Goal: Transaction & Acquisition: Purchase product/service

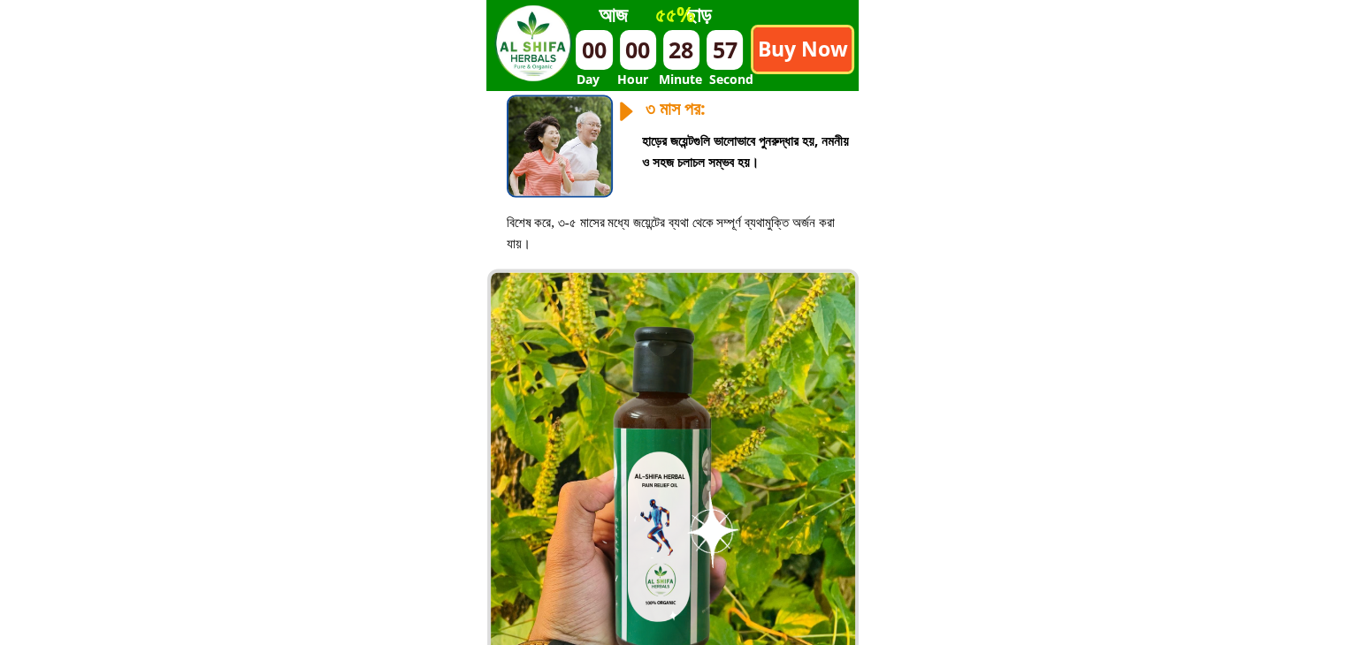
scroll to position [3103, 0]
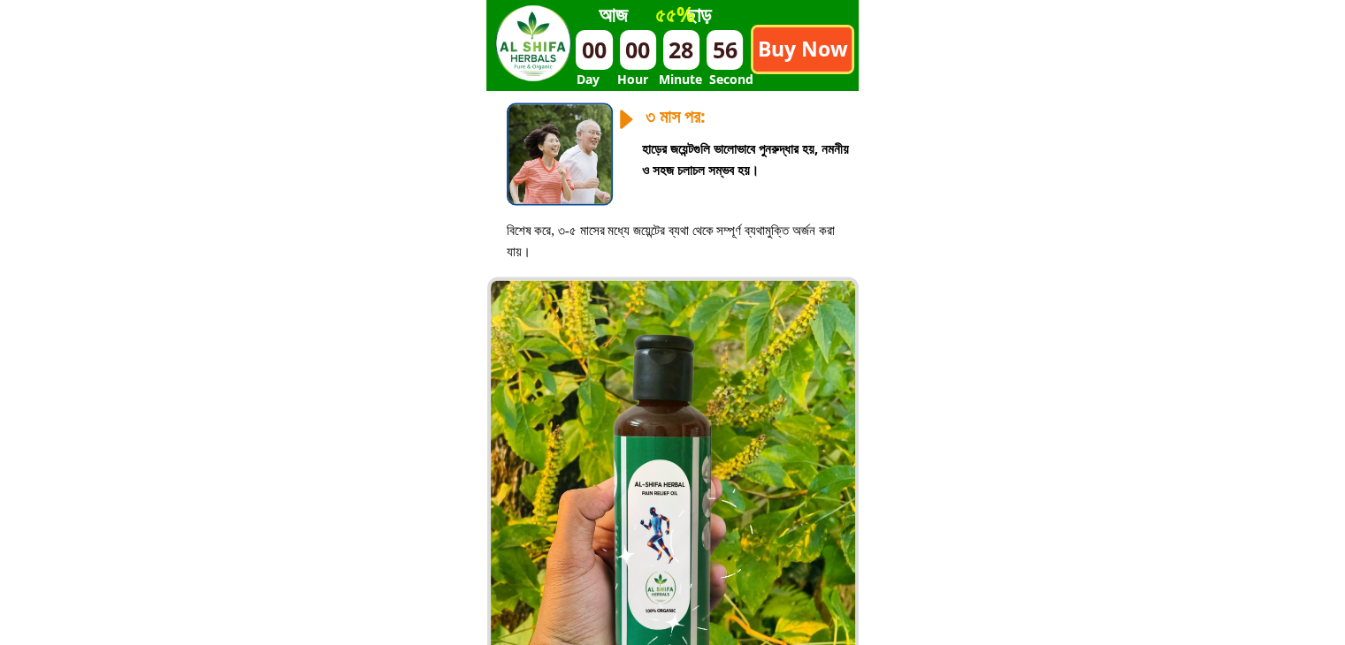
click at [814, 60] on p "Buy Now" at bounding box center [802, 49] width 98 height 44
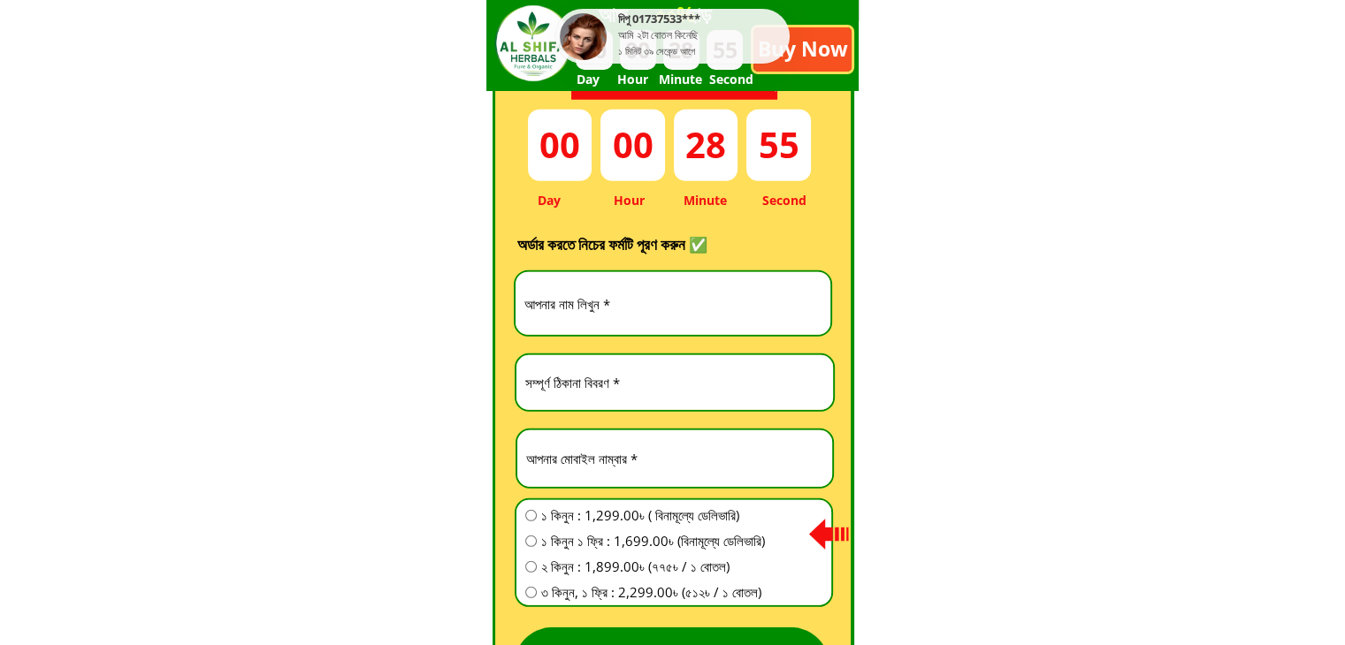
scroll to position [4927, 0]
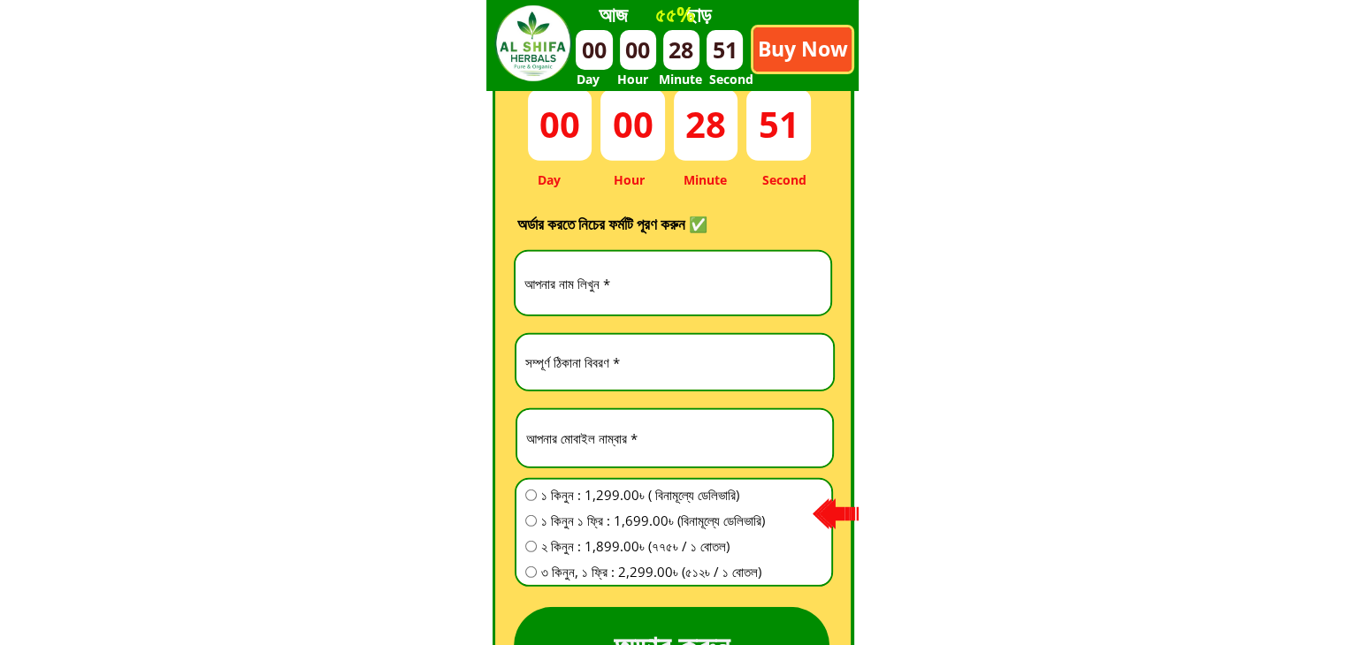
click at [794, 89] on div at bounding box center [672, 45] width 372 height 92
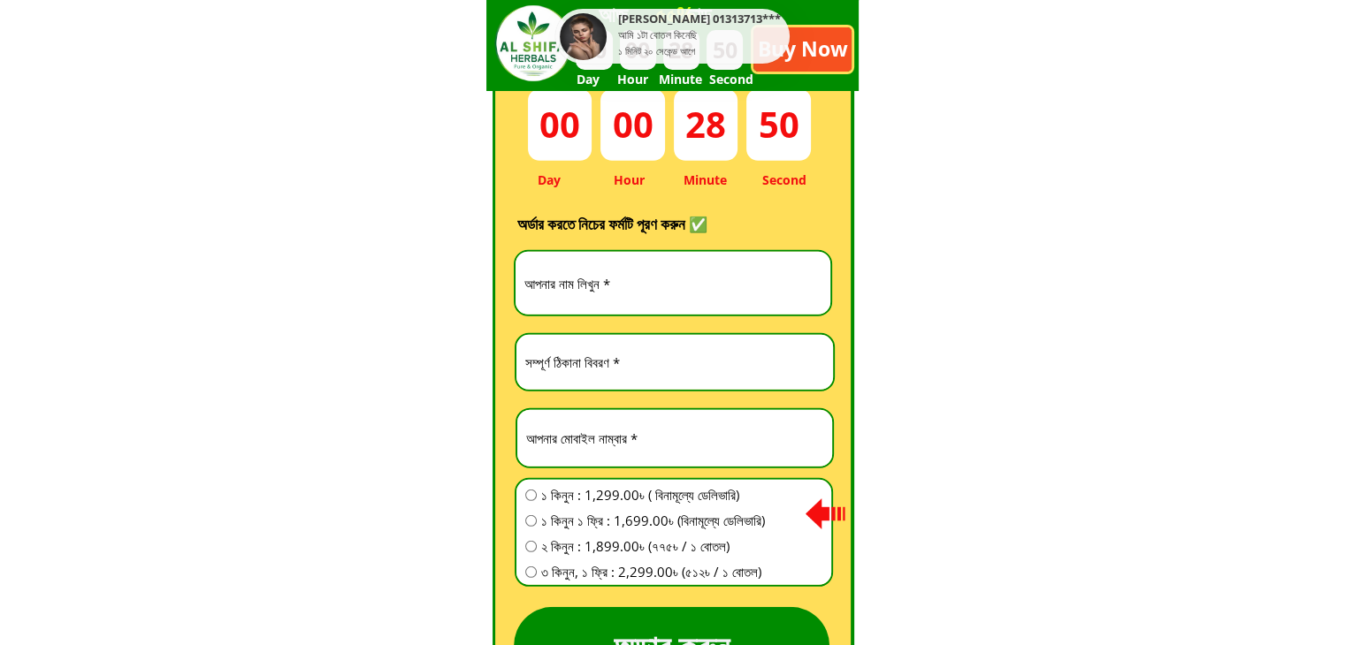
click at [802, 58] on p "Buy Now" at bounding box center [802, 49] width 98 height 44
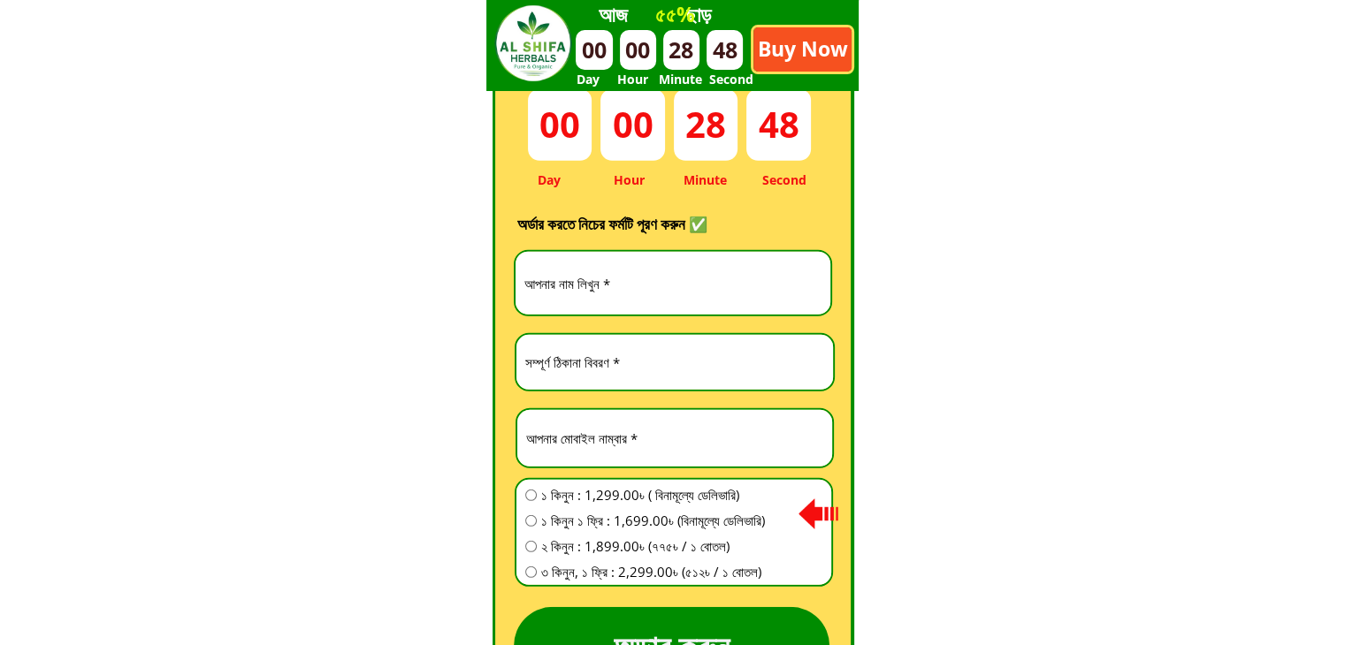
click at [790, 54] on p "Buy Now" at bounding box center [802, 49] width 98 height 44
click at [653, 300] on input "text" at bounding box center [673, 283] width 306 height 63
type input "[PERSON_NAME]"
click at [608, 365] on input "text" at bounding box center [675, 362] width 308 height 55
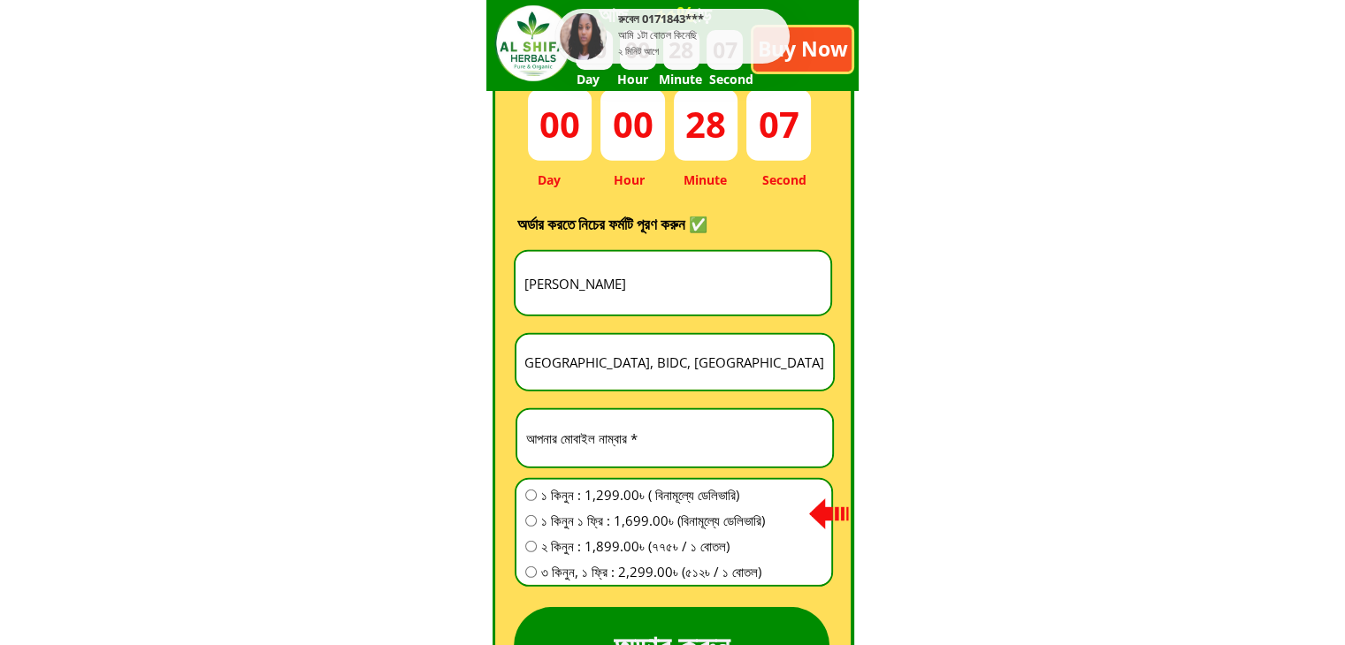
scroll to position [0, 12]
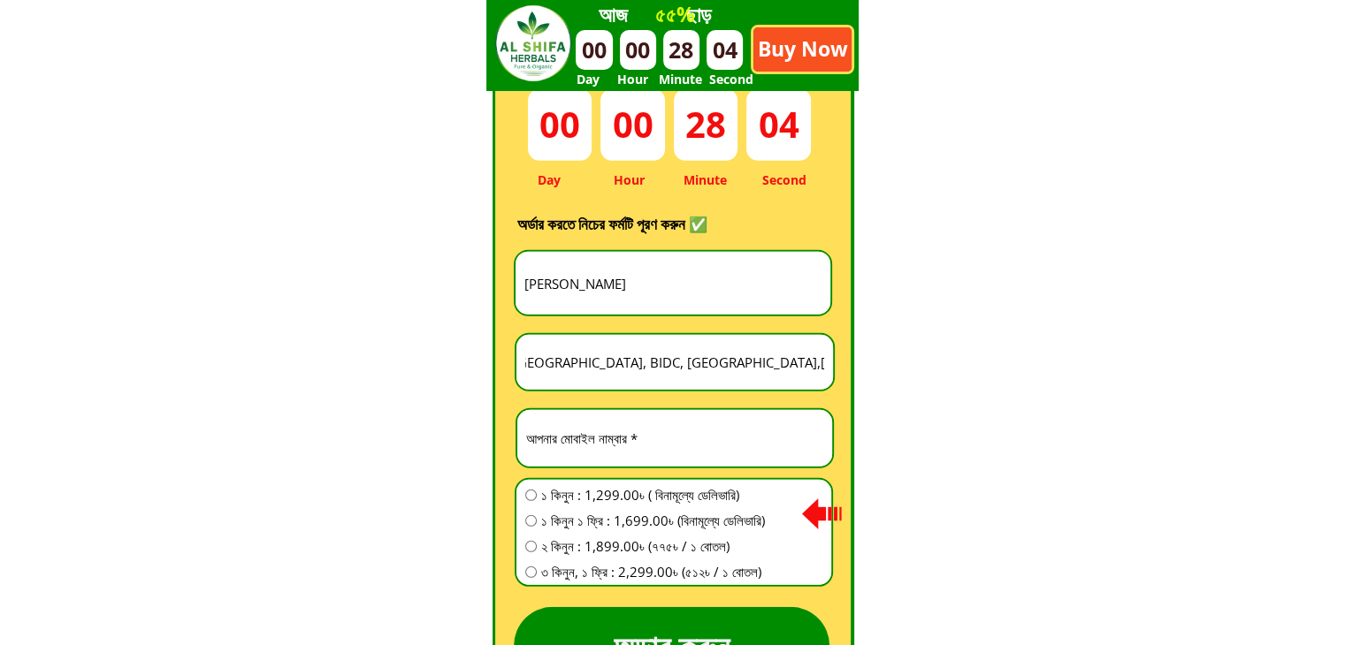
click at [733, 365] on input "[GEOGRAPHIC_DATA], BIDC, [GEOGRAPHIC_DATA],[GEOGRAPHIC_DATA]" at bounding box center [675, 362] width 308 height 55
click at [793, 365] on input "[GEOGRAPHIC_DATA], BIDC, [GEOGRAPHIC_DATA], [GEOGRAPHIC_DATA],[GEOGRAPHIC_DATA]" at bounding box center [675, 362] width 308 height 55
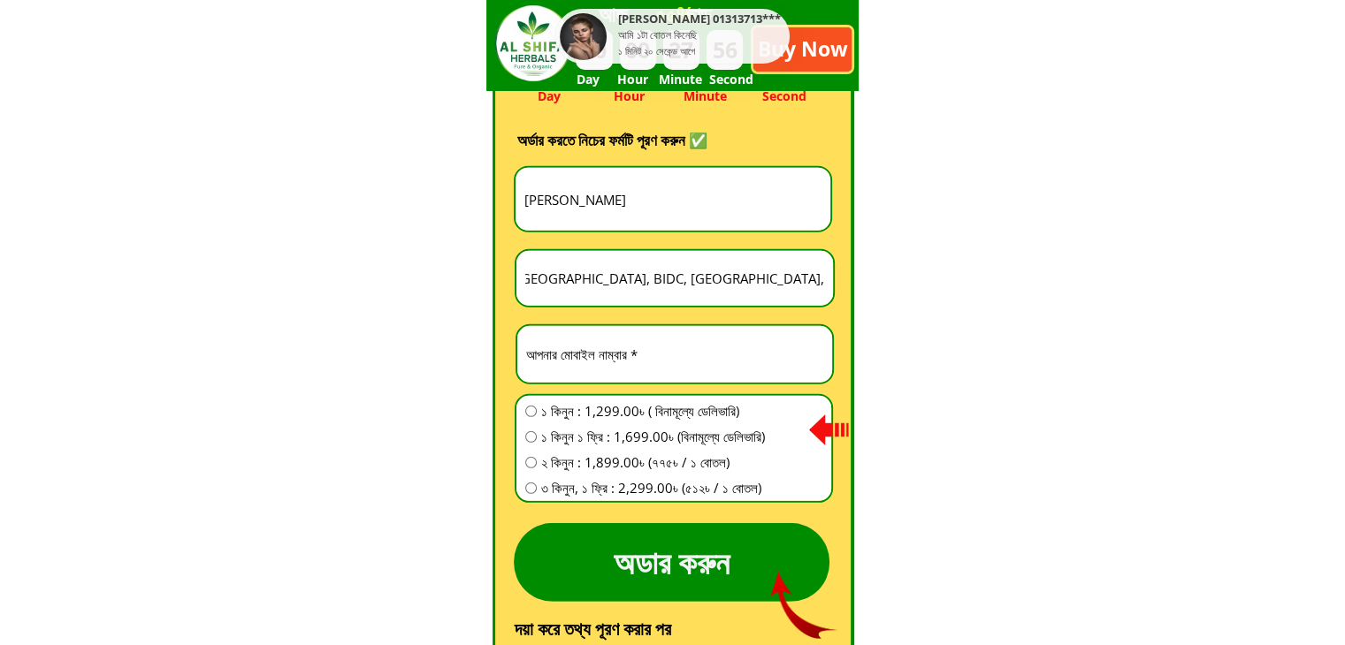
scroll to position [5015, 0]
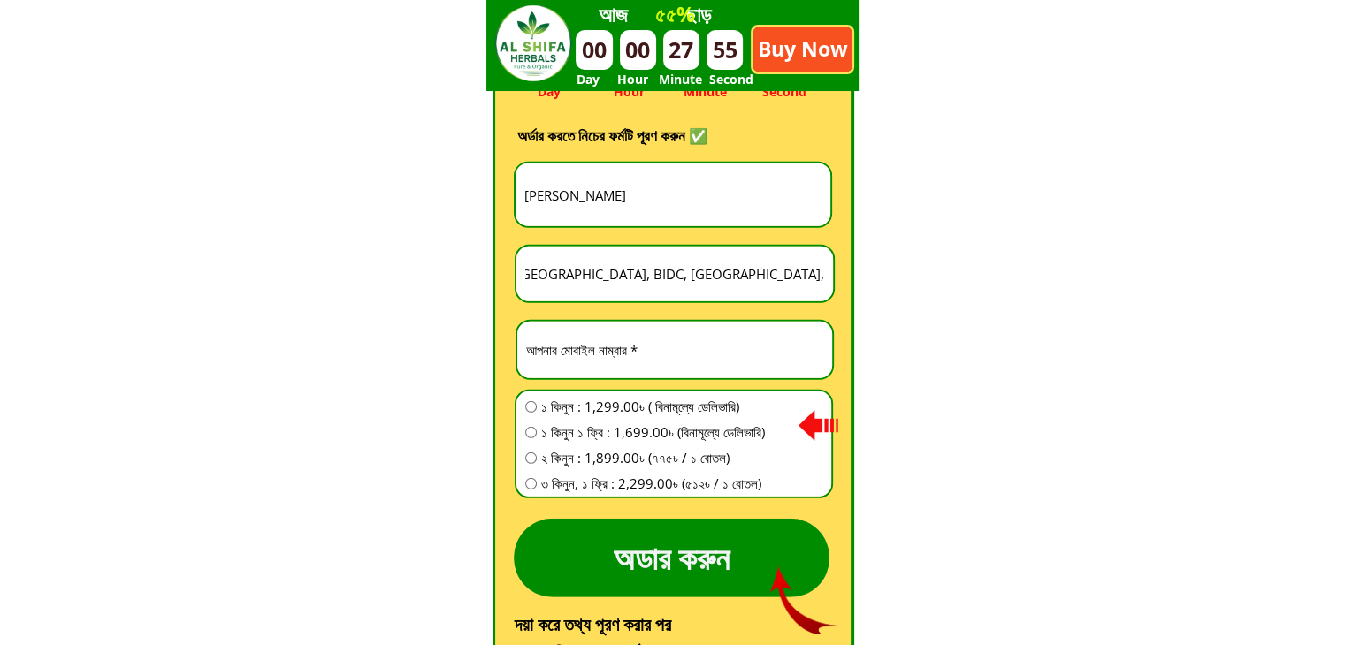
type input "[GEOGRAPHIC_DATA], BIDC, [GEOGRAPHIC_DATA], [GEOGRAPHIC_DATA], [GEOGRAPHIC_DATA]"
click at [719, 360] on input "number" at bounding box center [675, 350] width 306 height 57
type input "1908987816"
click at [530, 401] on input "radio" at bounding box center [530, 406] width 11 height 11
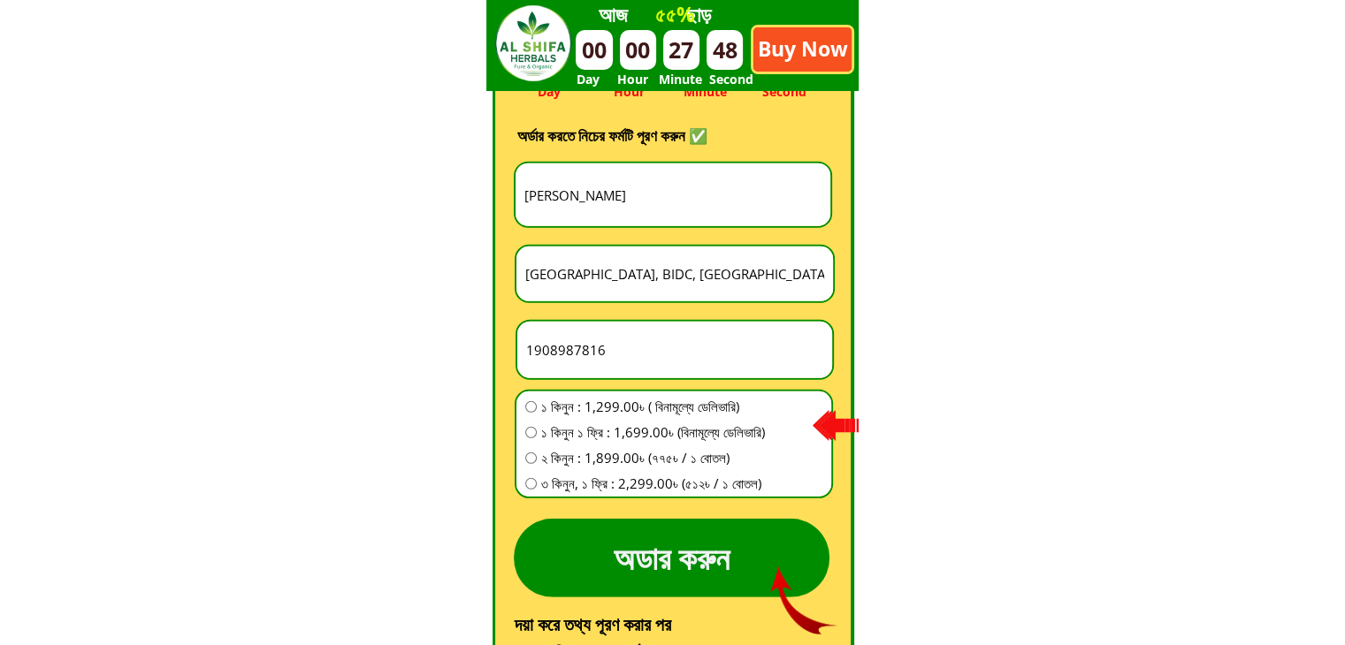
radio input "true"
click at [534, 429] on input "radio" at bounding box center [530, 432] width 11 height 11
radio input "true"
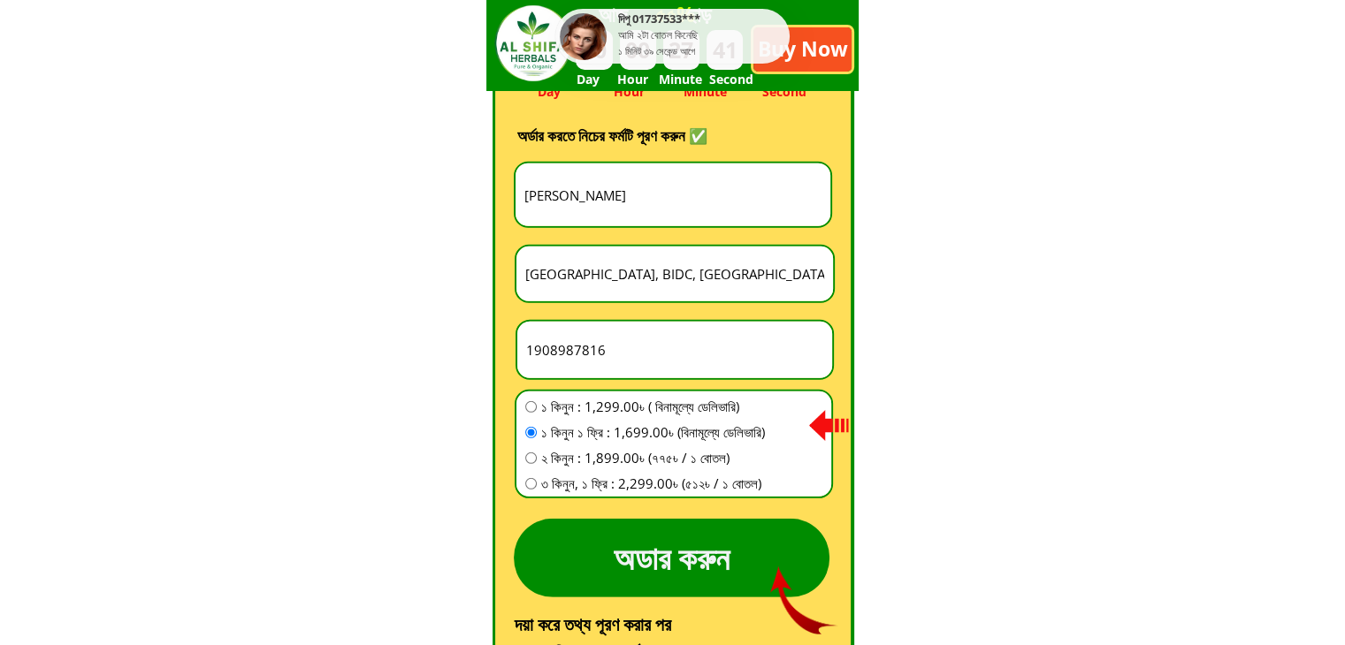
click at [531, 408] on input "radio" at bounding box center [530, 406] width 11 height 11
radio input "true"
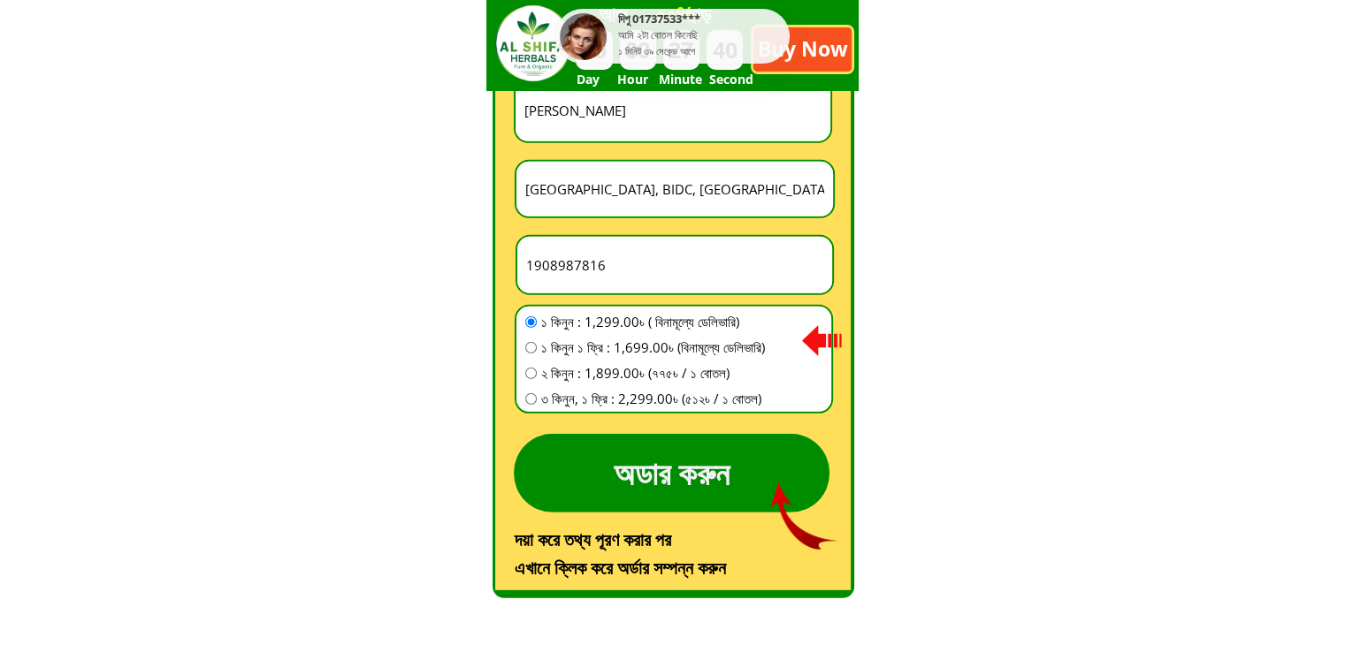
scroll to position [5104, 0]
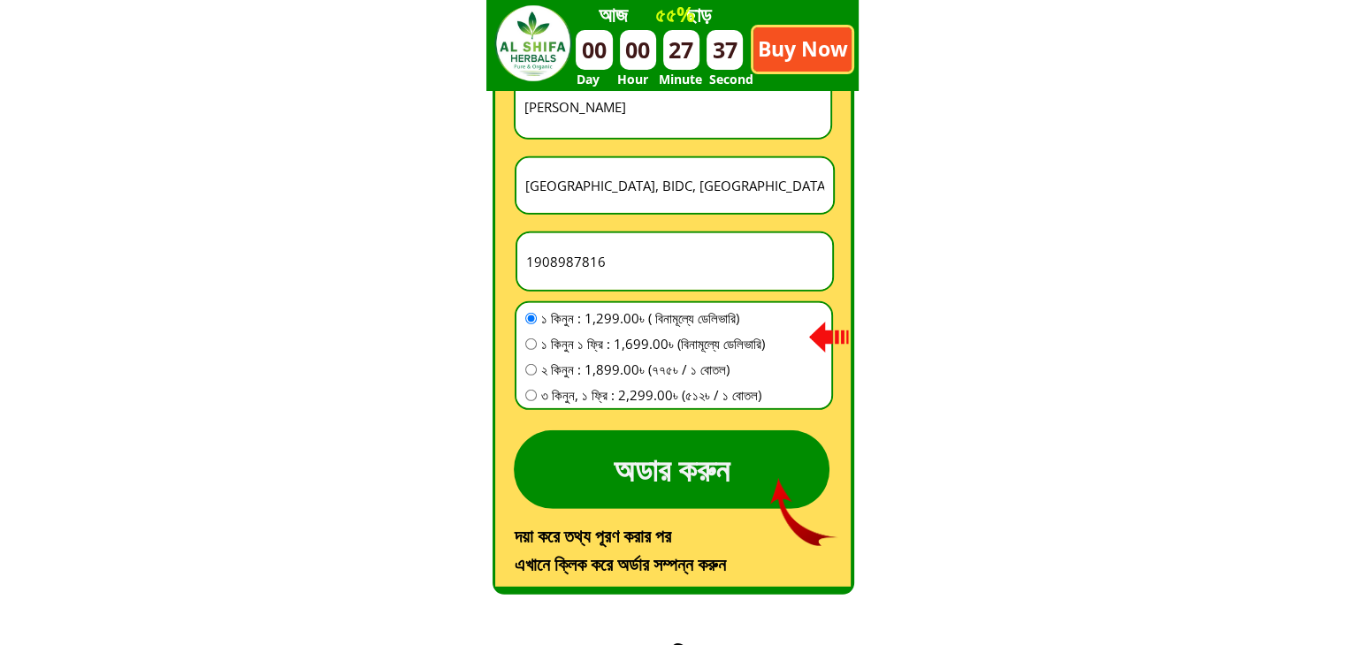
click at [690, 473] on p "অডার করুন" at bounding box center [672, 470] width 316 height 79
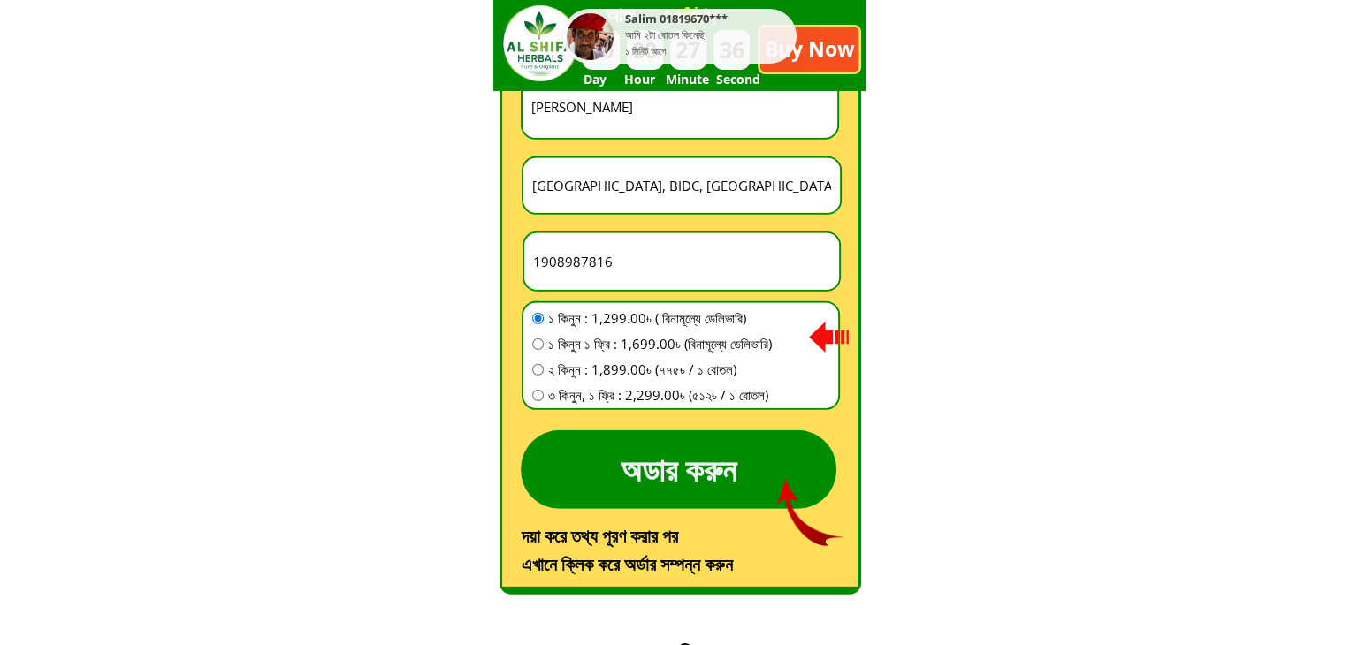
scroll to position [0, 0]
